Goal: Transaction & Acquisition: Purchase product/service

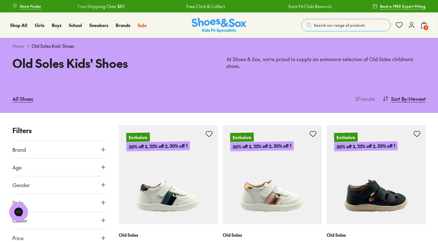
click at [424, 25] on span "3" at bounding box center [426, 28] width 6 height 6
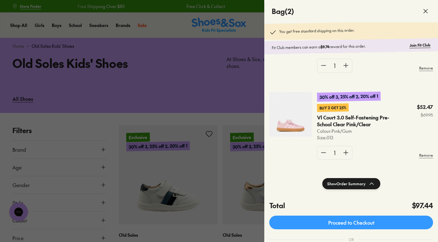
scroll to position [61, 0]
click at [344, 121] on p "Vl Court 3.0 Self-Fastening Pre-School Clear Pink/Clear" at bounding box center [357, 121] width 80 height 14
click at [304, 122] on img at bounding box center [291, 114] width 43 height 45
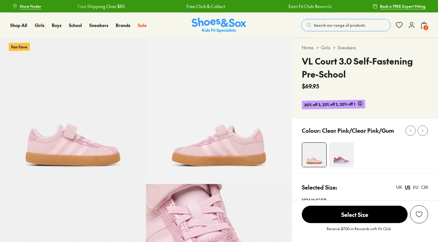
select select "*"
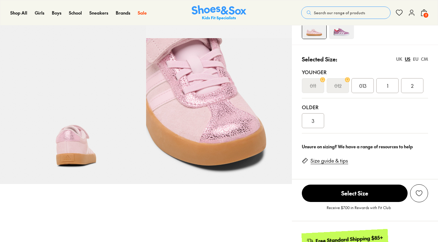
click at [334, 161] on link "Size guide & tips" at bounding box center [330, 160] width 38 height 7
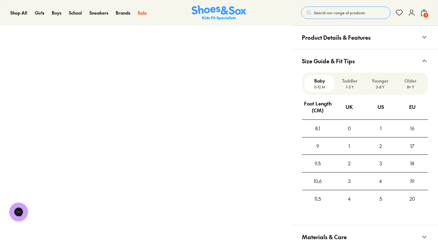
scroll to position [496, 0]
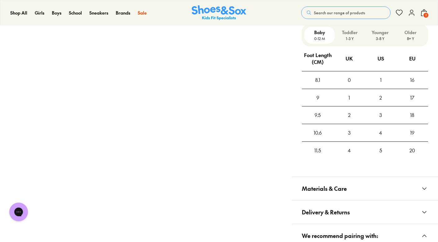
click at [380, 38] on p "3-8 Y" at bounding box center [380, 39] width 25 height 6
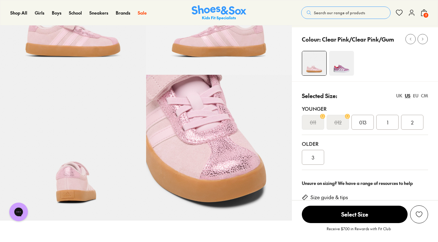
scroll to position [108, 0]
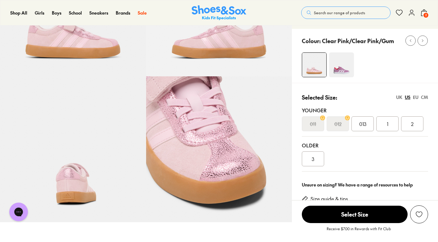
click at [385, 121] on div "1" at bounding box center [388, 123] width 22 height 15
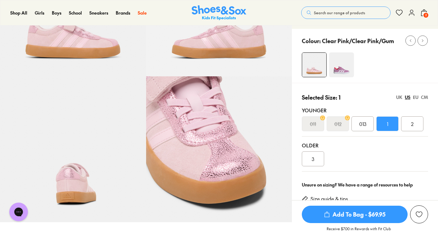
click at [358, 216] on span "Add To Bag - $69.95" at bounding box center [355, 214] width 106 height 17
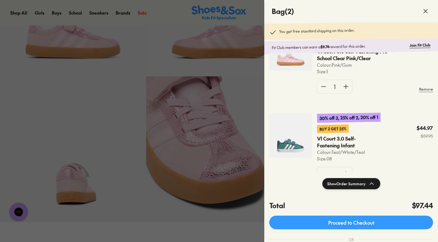
scroll to position [39, 0]
click at [302, 137] on img at bounding box center [291, 136] width 43 height 45
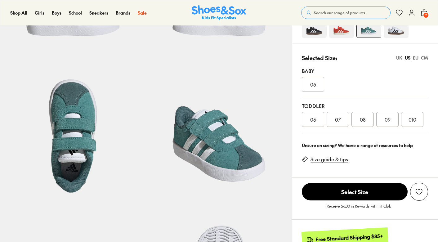
select select "*"
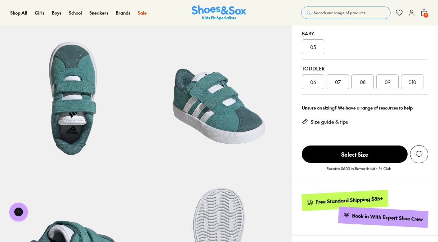
click at [329, 121] on link "Size guide & tips" at bounding box center [330, 122] width 38 height 7
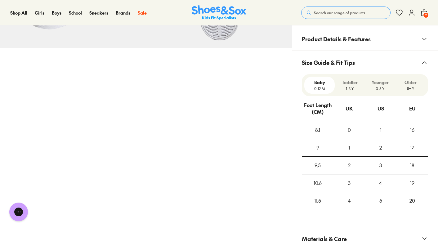
scroll to position [479, 0]
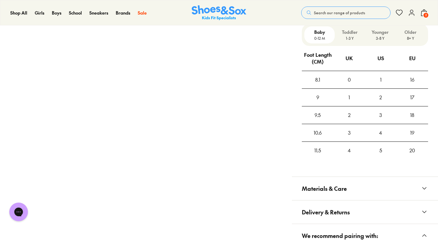
click at [353, 36] on p "1-3 Y" at bounding box center [350, 38] width 25 height 6
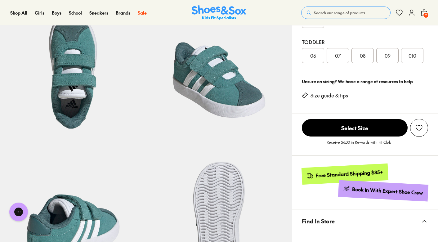
scroll to position [152, 0]
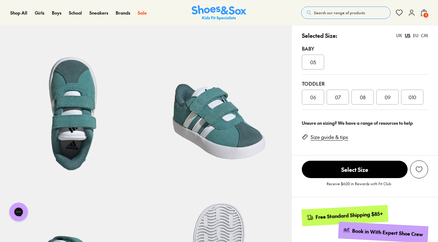
click at [392, 97] on div "09" at bounding box center [388, 97] width 22 height 15
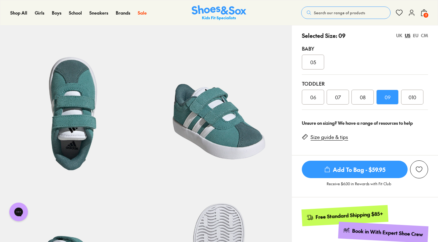
click at [352, 171] on span "Add To Bag - $59.95" at bounding box center [355, 169] width 106 height 17
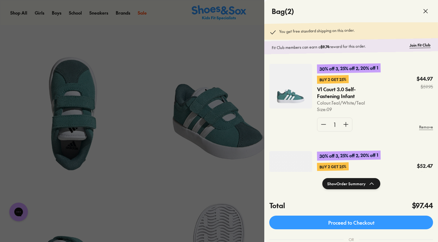
scroll to position [5, 0]
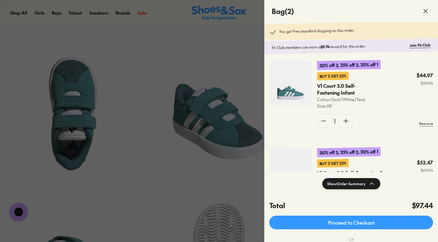
click at [233, 87] on div at bounding box center [219, 121] width 438 height 242
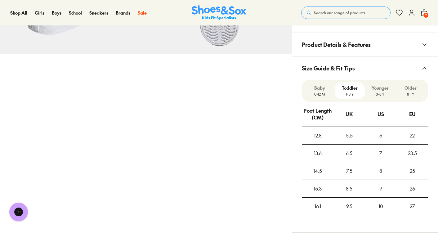
scroll to position [429, 0]
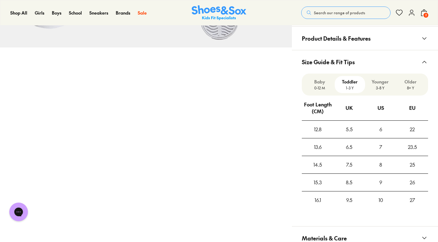
click at [318, 42] on span "Product Details & Features" at bounding box center [336, 38] width 69 height 18
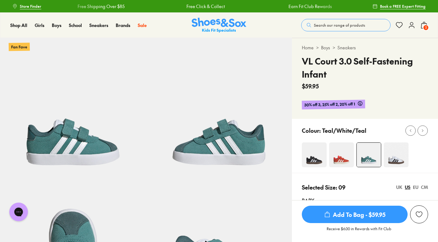
scroll to position [0, 0]
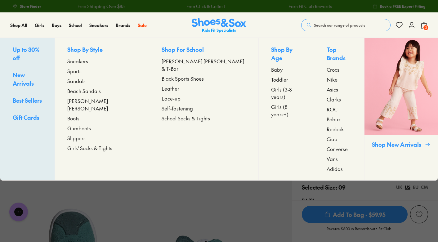
click at [86, 78] on span "Sandals" at bounding box center [76, 80] width 18 height 7
click at [86, 83] on span "Sandals" at bounding box center [76, 80] width 18 height 7
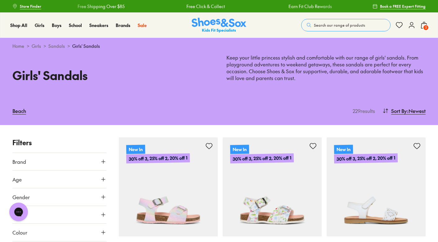
click at [424, 25] on icon at bounding box center [424, 24] width 7 height 7
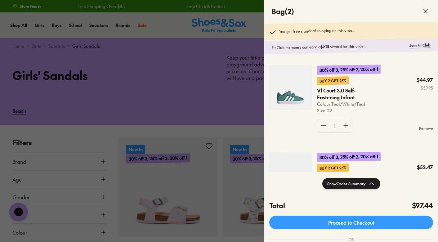
click at [322, 89] on p "Vl Court 3.0 Self-Fastening Infant" at bounding box center [347, 94] width 61 height 14
click at [298, 97] on img at bounding box center [291, 87] width 43 height 45
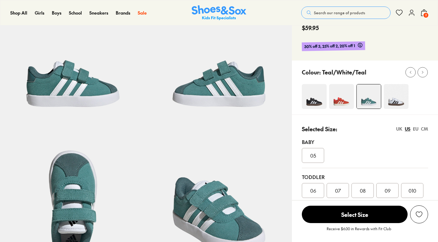
select select "*"
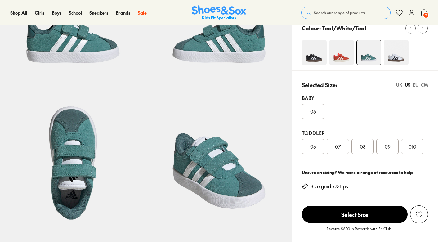
scroll to position [109, 0]
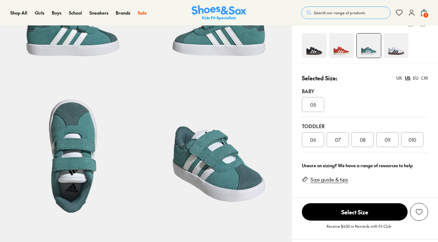
click at [367, 142] on div "08" at bounding box center [363, 139] width 22 height 15
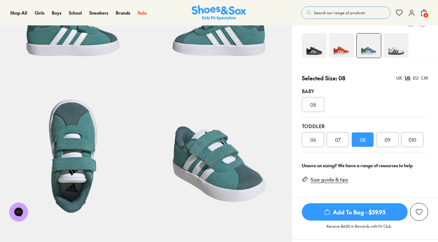
click at [350, 214] on span "Add To Bag - $59.95" at bounding box center [355, 211] width 106 height 17
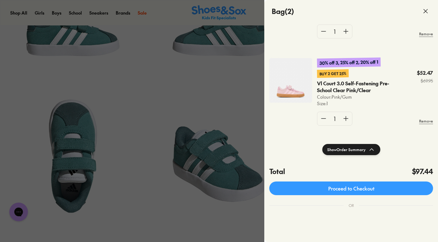
scroll to position [34, 0]
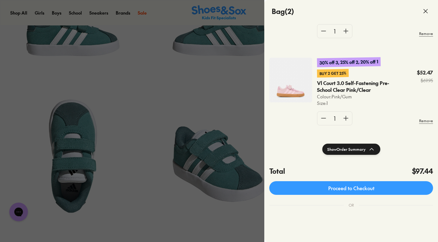
click at [298, 90] on img at bounding box center [291, 80] width 43 height 45
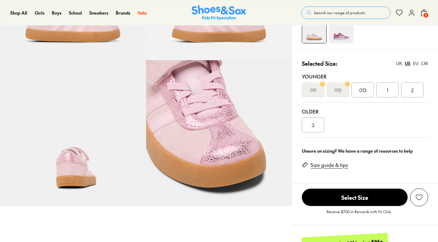
select select "*"
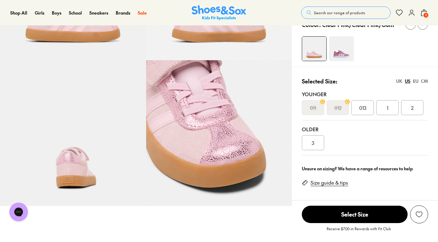
click at [364, 106] on span "013" at bounding box center [363, 107] width 7 height 7
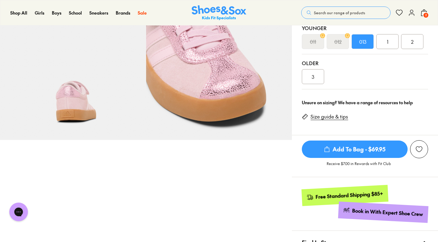
scroll to position [189, 0]
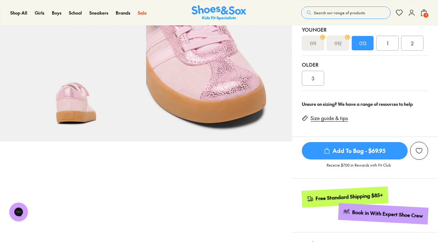
click at [343, 119] on link "Size guide & tips" at bounding box center [330, 118] width 38 height 7
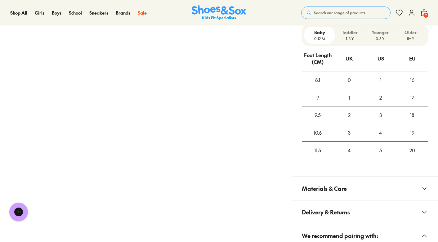
click at [389, 29] on p "Younger" at bounding box center [380, 32] width 25 height 7
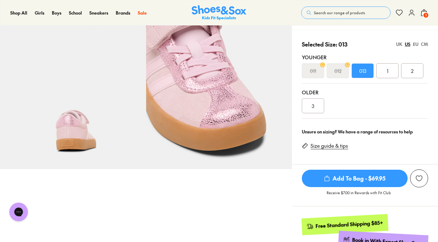
scroll to position [146, 0]
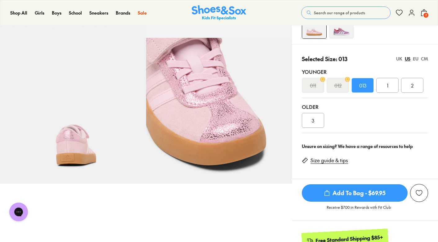
click at [425, 10] on use at bounding box center [425, 13] width 6 height 6
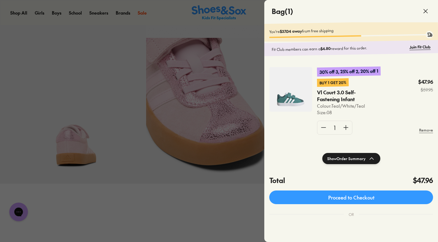
scroll to position [0, 0]
click at [199, 197] on div at bounding box center [219, 121] width 438 height 242
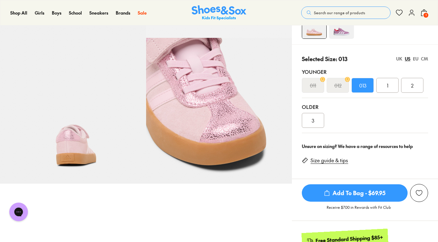
click at [354, 197] on span "Add To Bag - $69.95" at bounding box center [355, 192] width 106 height 17
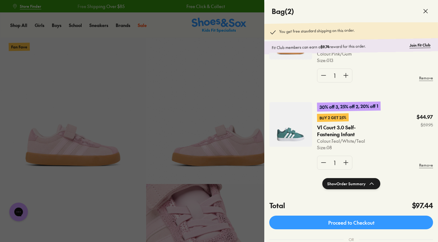
click at [230, 113] on div at bounding box center [219, 121] width 438 height 242
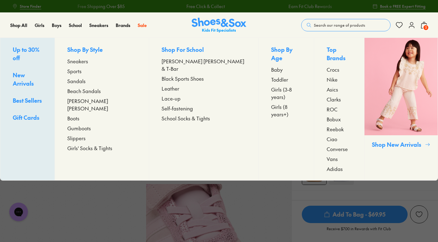
click at [86, 84] on span "Sandals" at bounding box center [76, 80] width 18 height 7
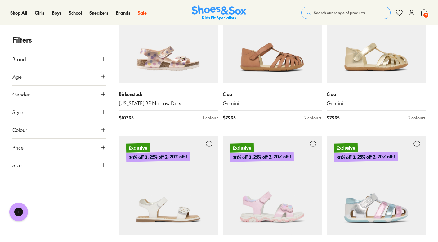
scroll to position [912, 0]
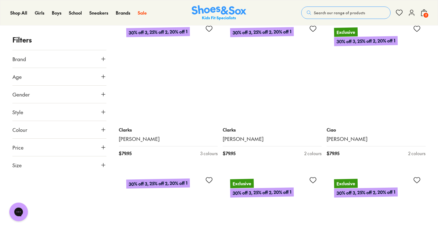
scroll to position [2550, 0]
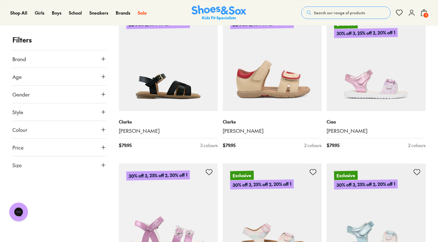
click at [426, 13] on span "2" at bounding box center [426, 15] width 6 height 6
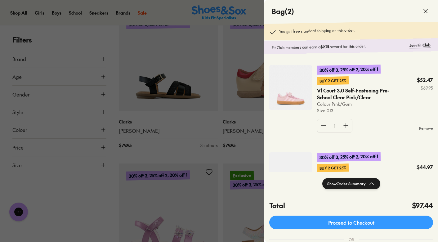
click at [363, 91] on p "Vl Court 3.0 Self-Fastening Pre-School Clear Pink/Clear" at bounding box center [357, 94] width 80 height 14
click at [316, 94] on div "30% off 3, 25% off 2, 20% off 1 Buy 2 Get 25% Vl Court 3.0 Self-Fastening Pre-S…" at bounding box center [374, 101] width 119 height 72
click at [294, 94] on img at bounding box center [291, 87] width 43 height 45
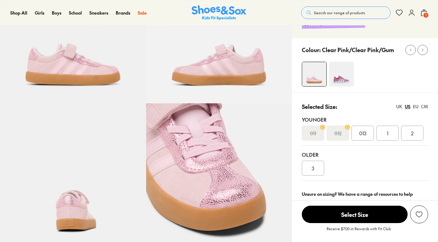
select select "*"
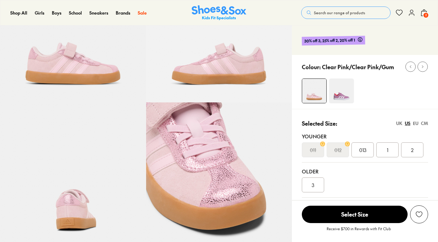
click at [391, 153] on div "1" at bounding box center [388, 150] width 22 height 15
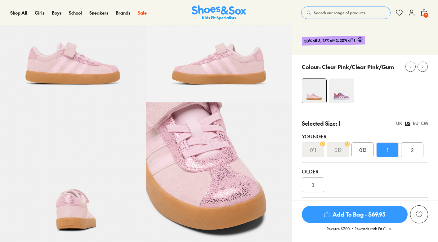
click at [367, 213] on span "Add To Bag - $69.95" at bounding box center [355, 214] width 106 height 17
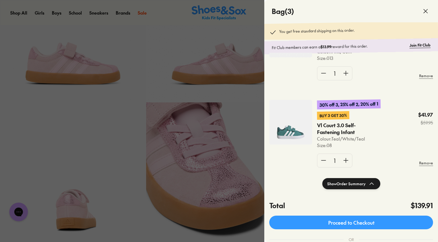
scroll to position [141, 0]
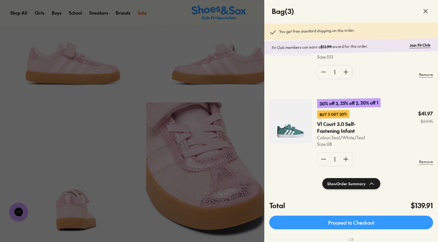
click at [311, 128] on img at bounding box center [291, 121] width 43 height 45
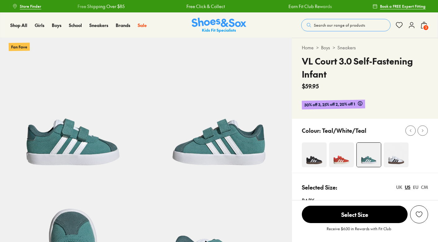
select select "*"
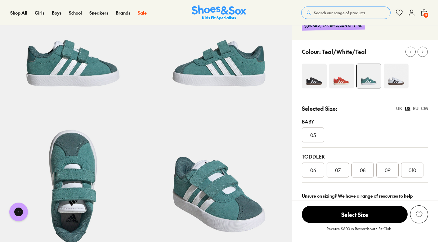
scroll to position [80, 0]
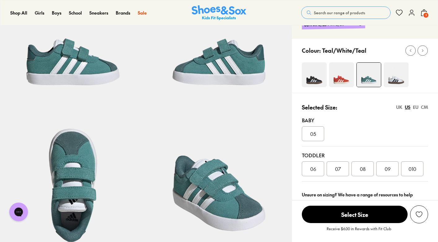
click at [384, 171] on div "09" at bounding box center [388, 168] width 22 height 15
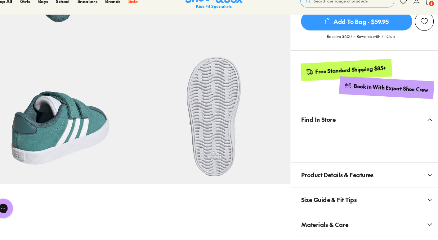
scroll to position [341, 0]
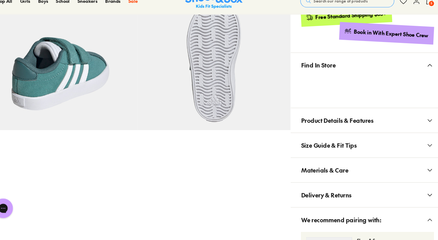
click at [307, 164] on span "Materials & Care" at bounding box center [324, 173] width 45 height 18
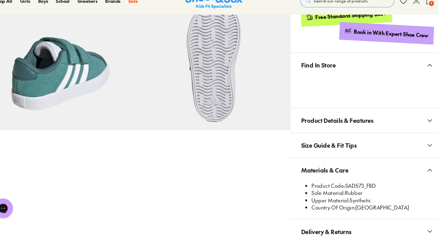
click at [327, 141] on span "Size Guide & Fit Tips" at bounding box center [328, 150] width 53 height 18
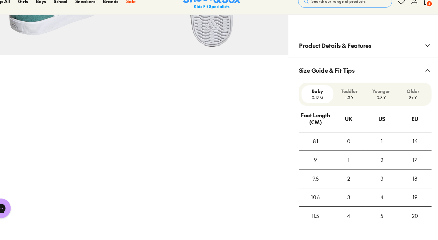
scroll to position [413, 0]
click at [335, 95] on div "Toddler 1-3 Y" at bounding box center [350, 100] width 30 height 17
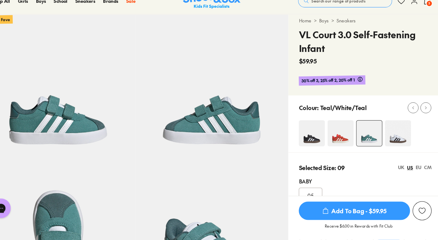
scroll to position [22, 0]
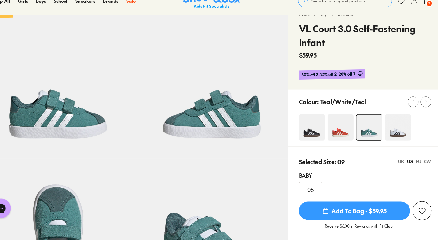
click at [347, 203] on span "Add To Bag - $59.95" at bounding box center [355, 211] width 106 height 17
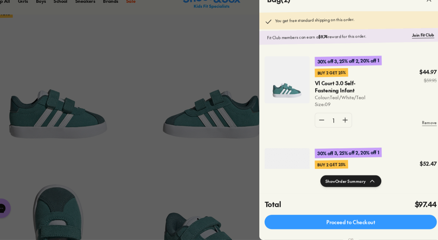
scroll to position [0, 0]
click at [140, 58] on div at bounding box center [219, 120] width 438 height 240
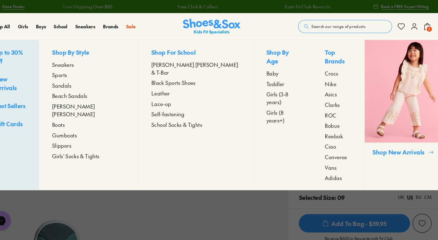
click at [76, 79] on span "Sandals" at bounding box center [76, 80] width 18 height 7
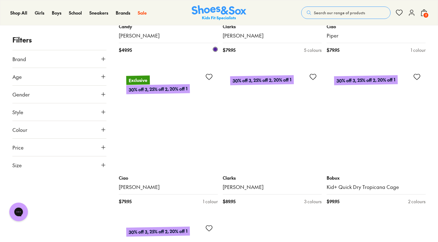
scroll to position [3156, 0]
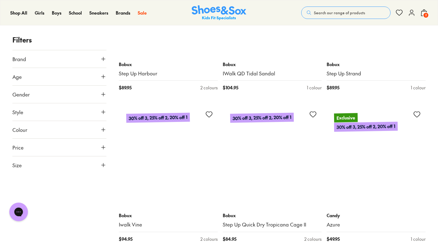
scroll to position [4426, 0]
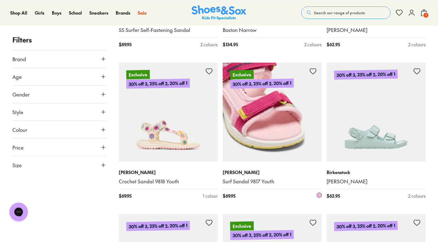
scroll to position [5833, 0]
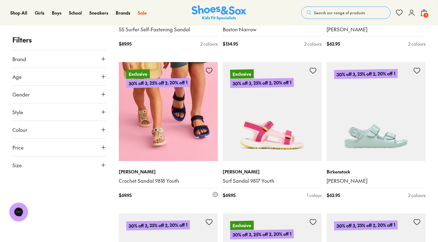
click at [178, 127] on img at bounding box center [168, 111] width 99 height 99
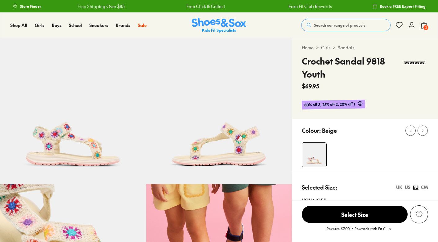
select select "*"
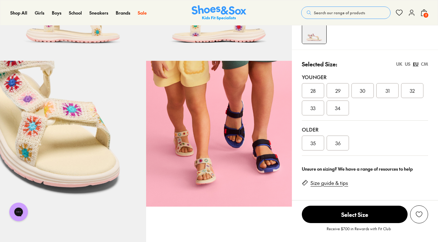
scroll to position [129, 0]
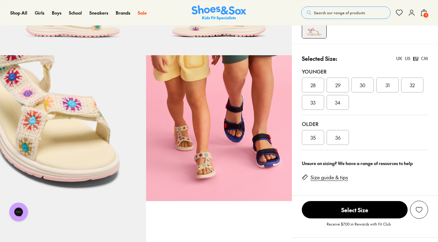
click at [398, 86] on div "31" at bounding box center [388, 85] width 22 height 15
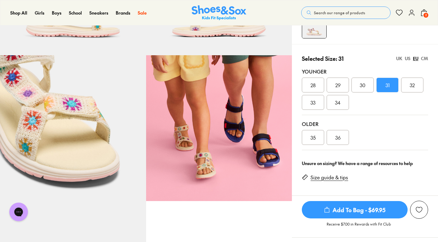
click at [374, 212] on span "Add To Bag - $69.95" at bounding box center [355, 209] width 106 height 17
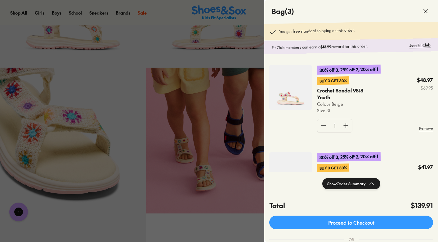
scroll to position [111, 0]
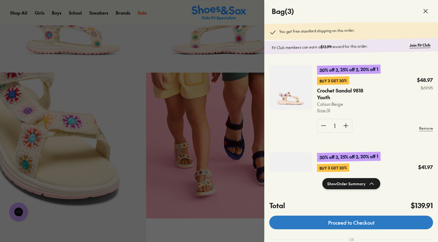
click at [371, 221] on link "Proceed to Checkout" at bounding box center [352, 223] width 164 height 14
